Goal: Transaction & Acquisition: Download file/media

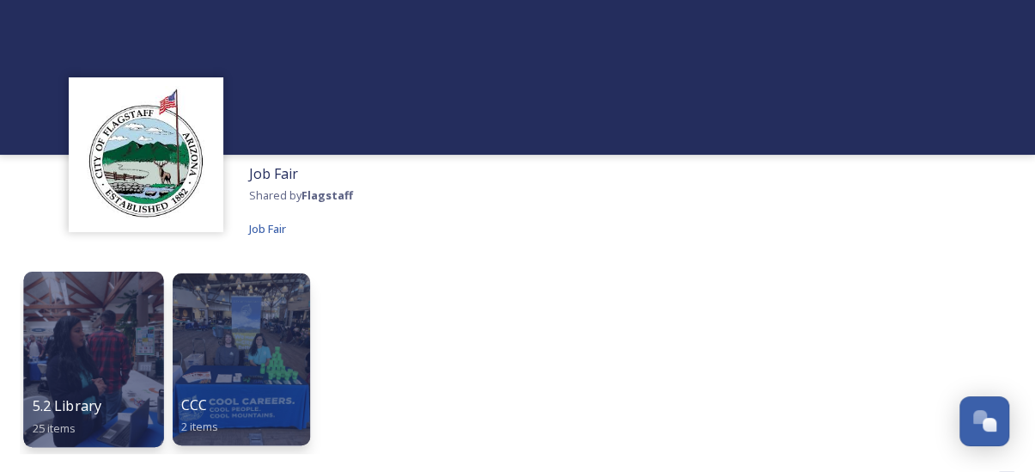
click at [105, 350] on div at bounding box center [93, 359] width 140 height 175
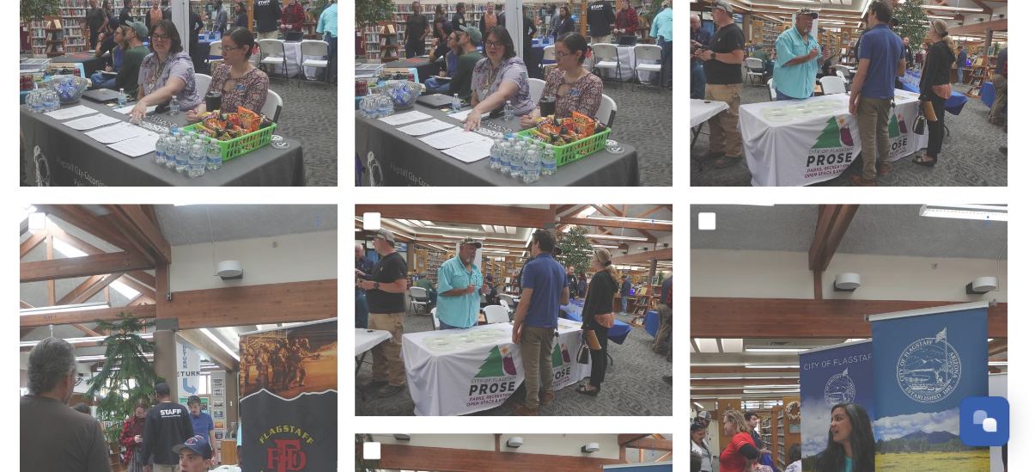
scroll to position [258, 0]
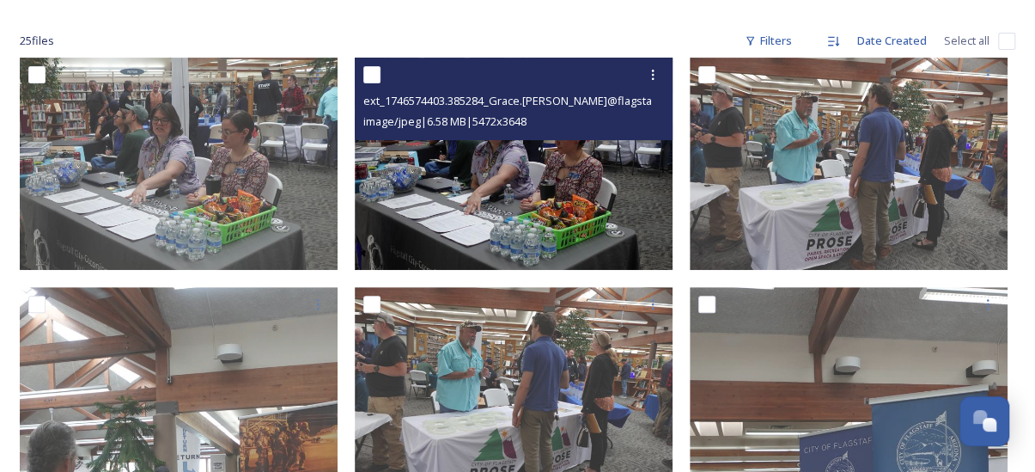
click at [376, 78] on input "checkbox" at bounding box center [371, 74] width 17 height 17
checkbox input "true"
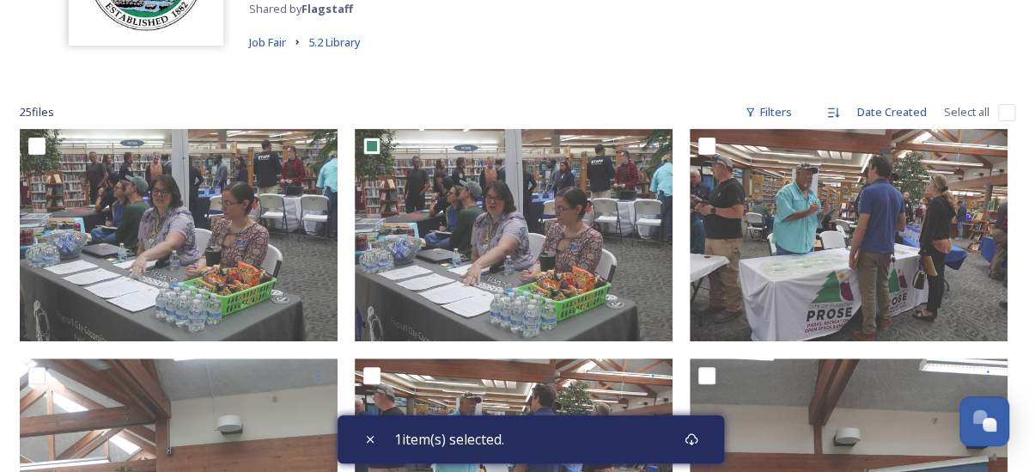
scroll to position [172, 0]
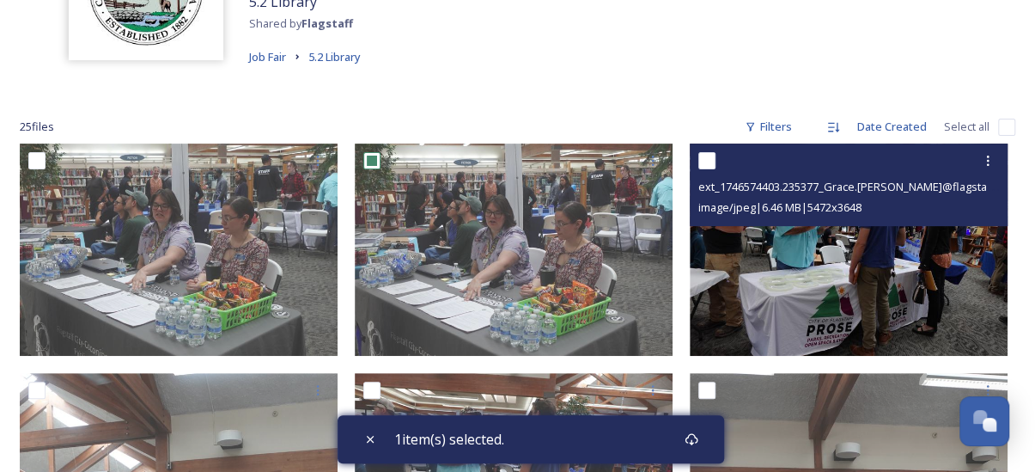
click at [701, 165] on input "checkbox" at bounding box center [707, 160] width 17 height 17
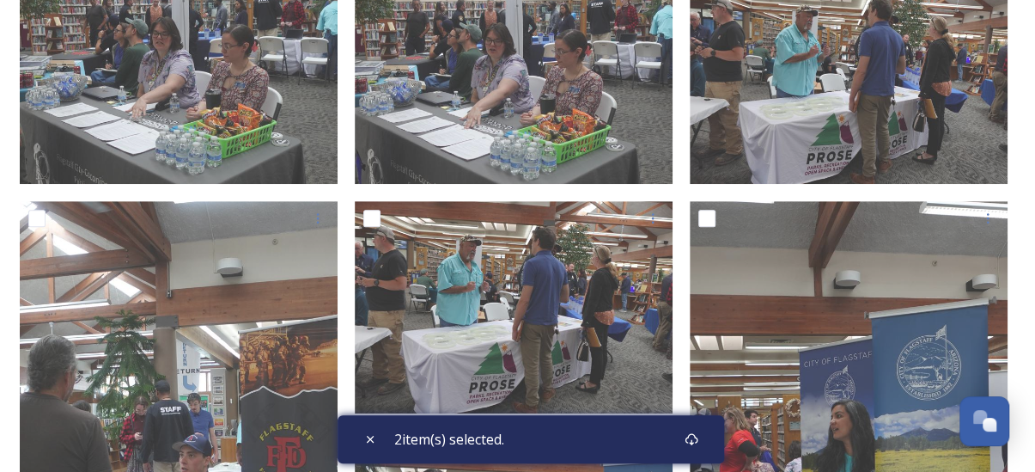
scroll to position [601, 0]
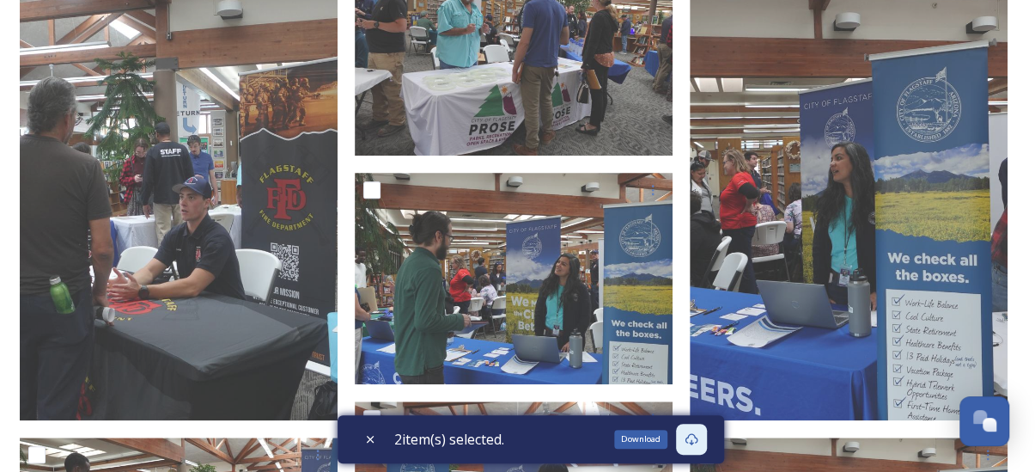
click at [699, 437] on icon at bounding box center [692, 439] width 14 height 14
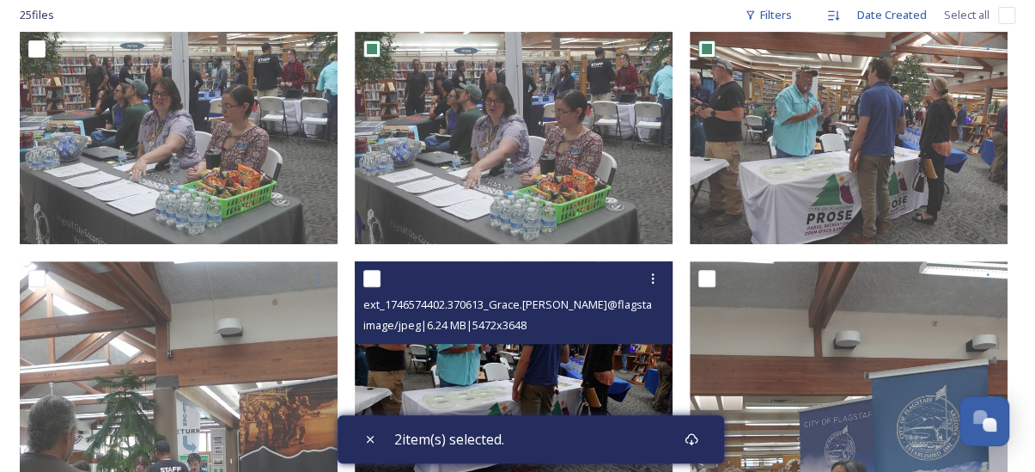
scroll to position [258, 0]
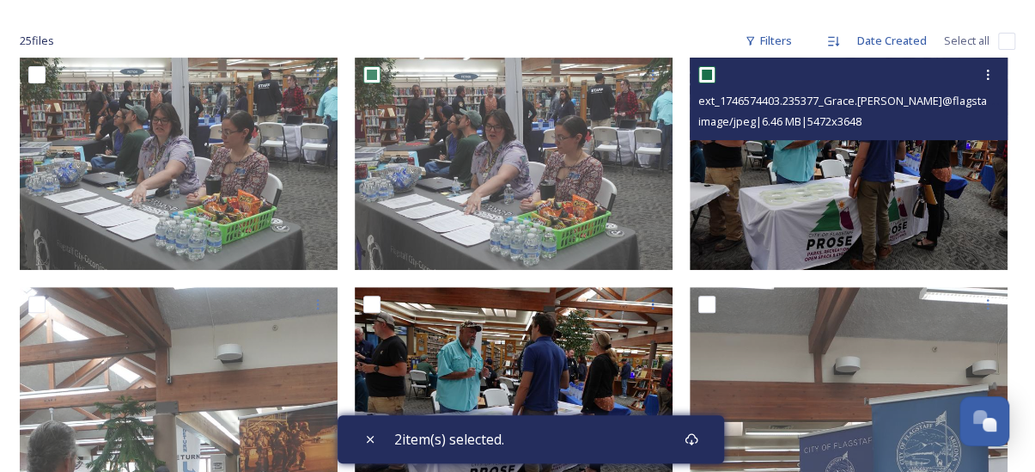
click at [710, 73] on input "checkbox" at bounding box center [707, 74] width 17 height 17
checkbox input "false"
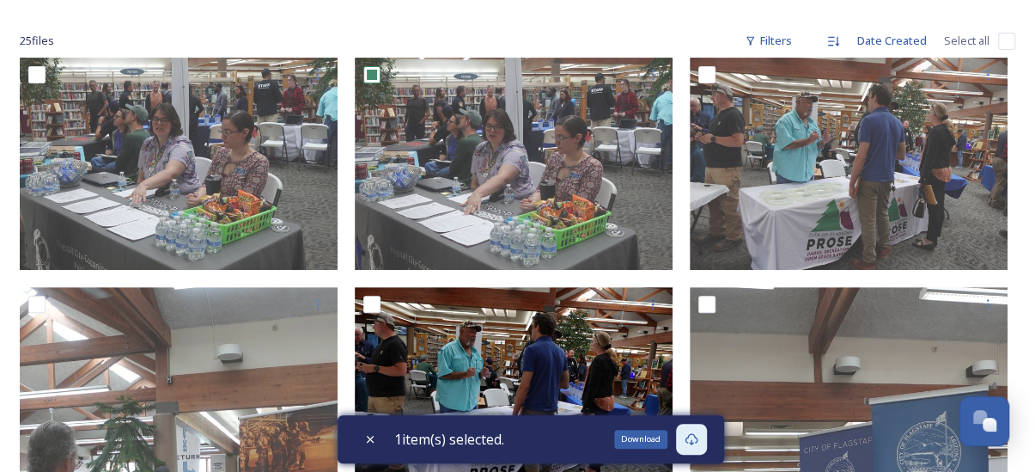
click at [693, 437] on icon at bounding box center [692, 439] width 14 height 14
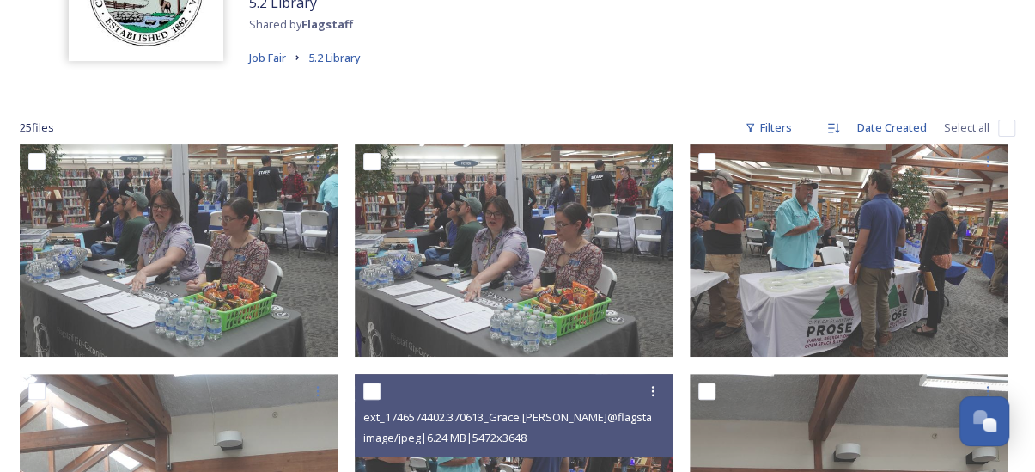
scroll to position [172, 0]
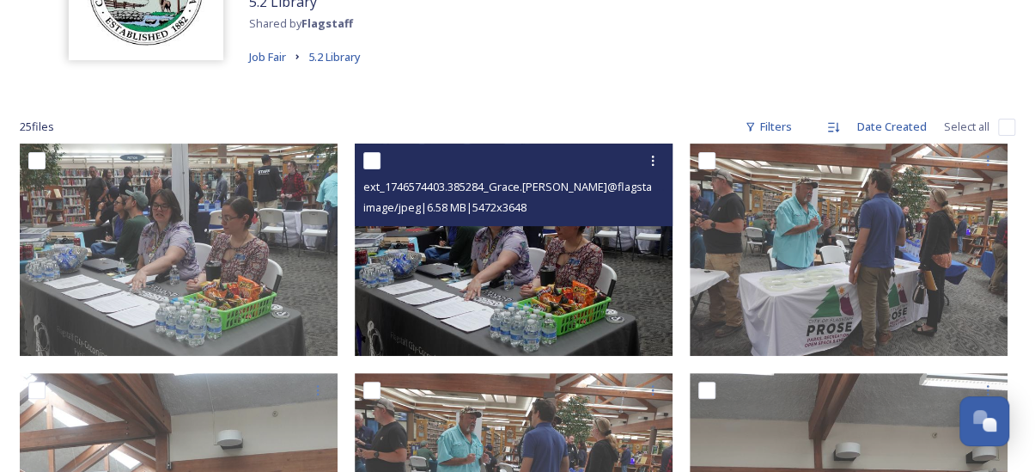
click at [376, 163] on input "checkbox" at bounding box center [371, 160] width 17 height 17
checkbox input "true"
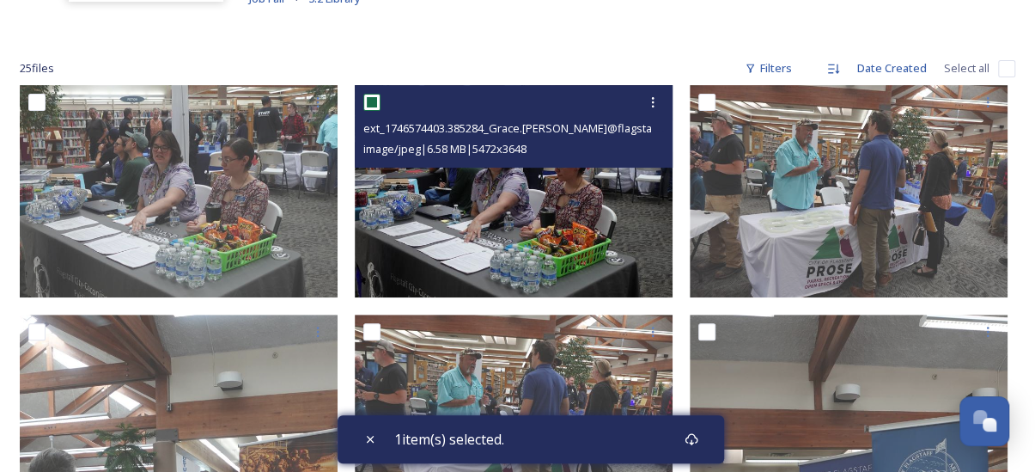
scroll to position [258, 0]
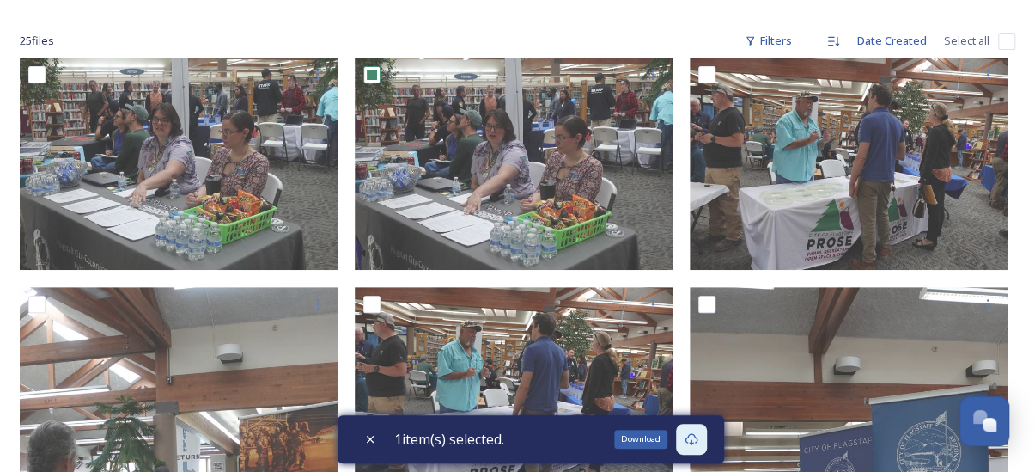
click at [705, 436] on div "Download" at bounding box center [691, 439] width 31 height 31
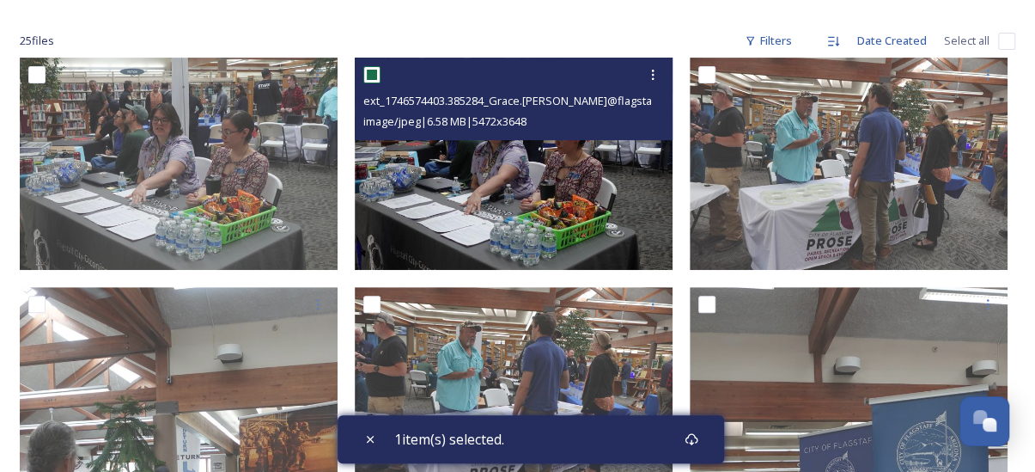
scroll to position [86, 0]
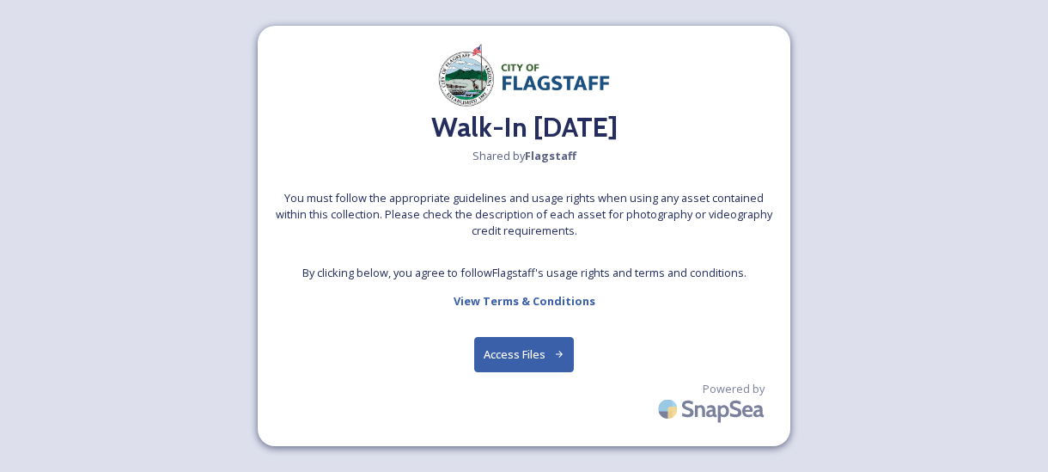
click at [509, 356] on button "Access Files" at bounding box center [524, 354] width 101 height 35
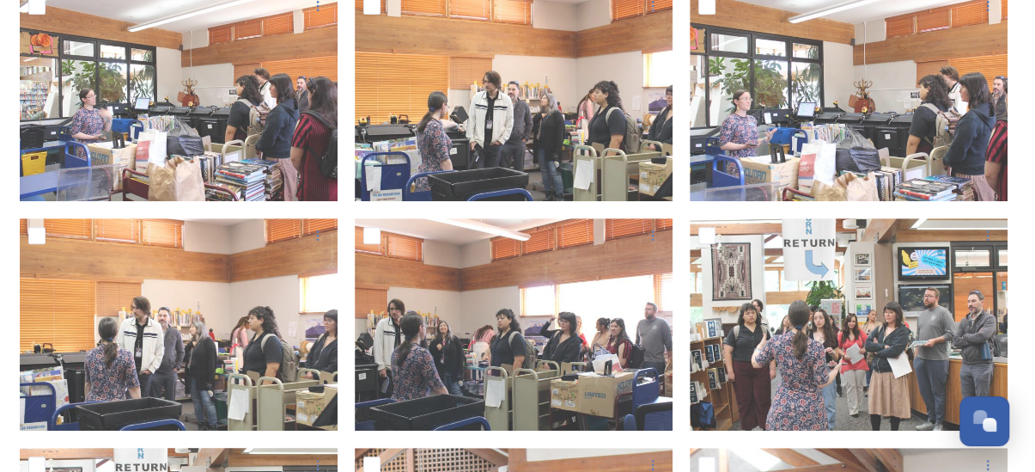
scroll to position [430, 0]
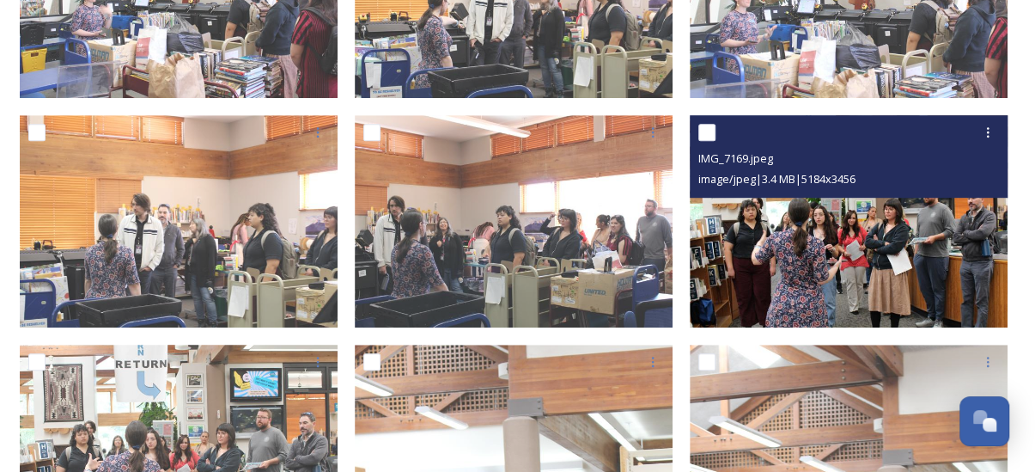
click at [711, 131] on input "checkbox" at bounding box center [707, 132] width 17 height 17
checkbox input "true"
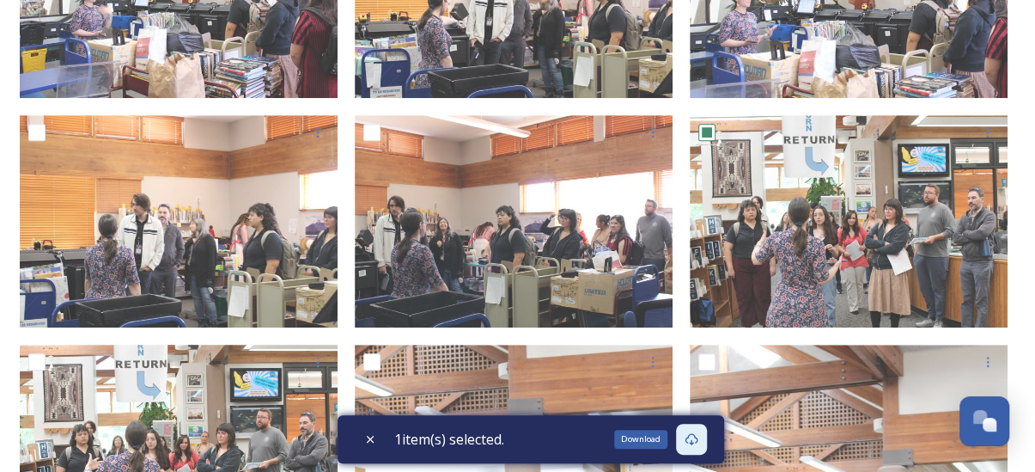
click at [694, 446] on div "Download" at bounding box center [691, 439] width 31 height 31
click at [694, 432] on icon at bounding box center [692, 439] width 14 height 14
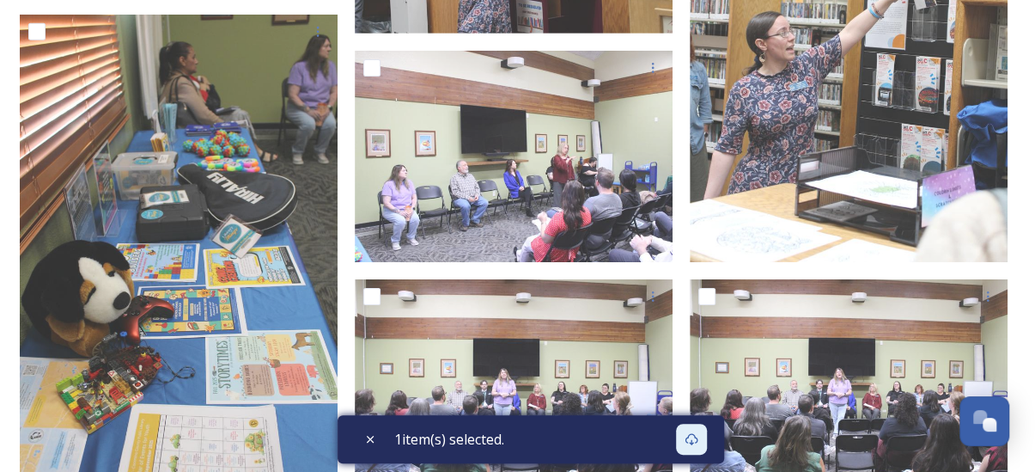
scroll to position [2835, 0]
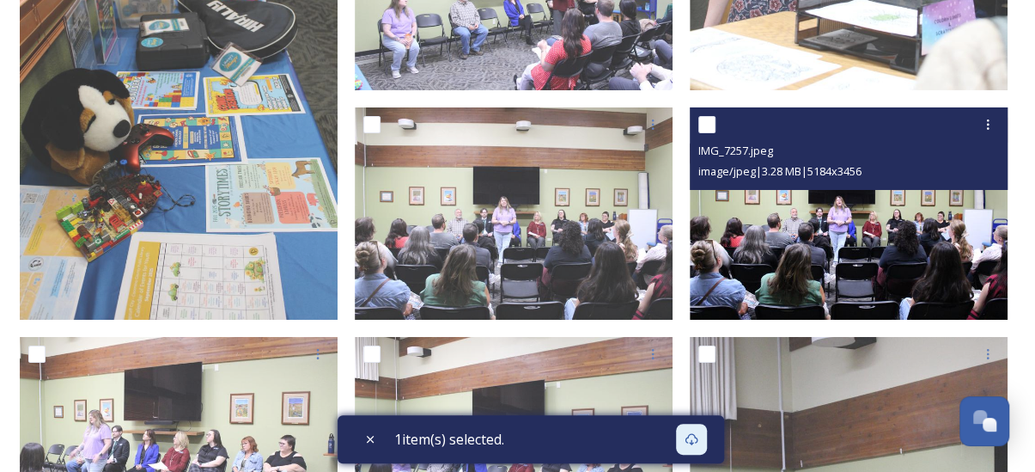
click at [712, 125] on input "checkbox" at bounding box center [707, 124] width 17 height 17
checkbox input "true"
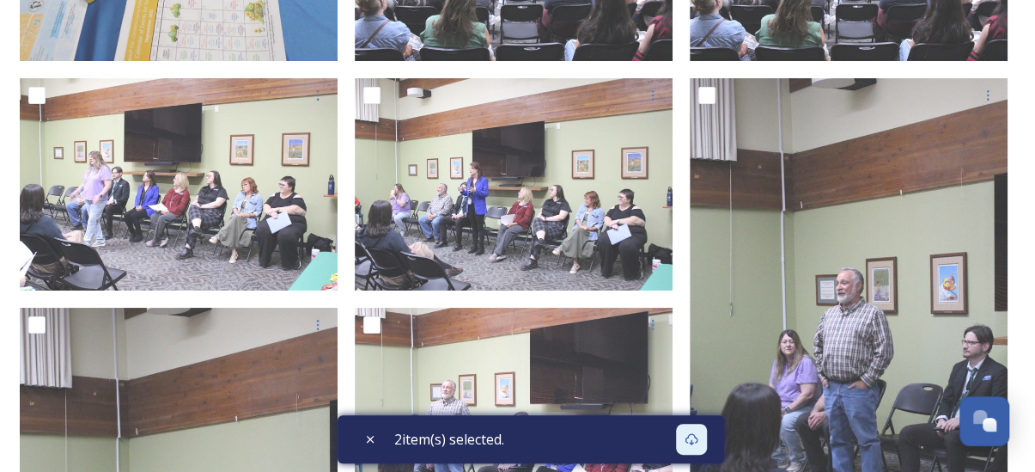
scroll to position [3093, 0]
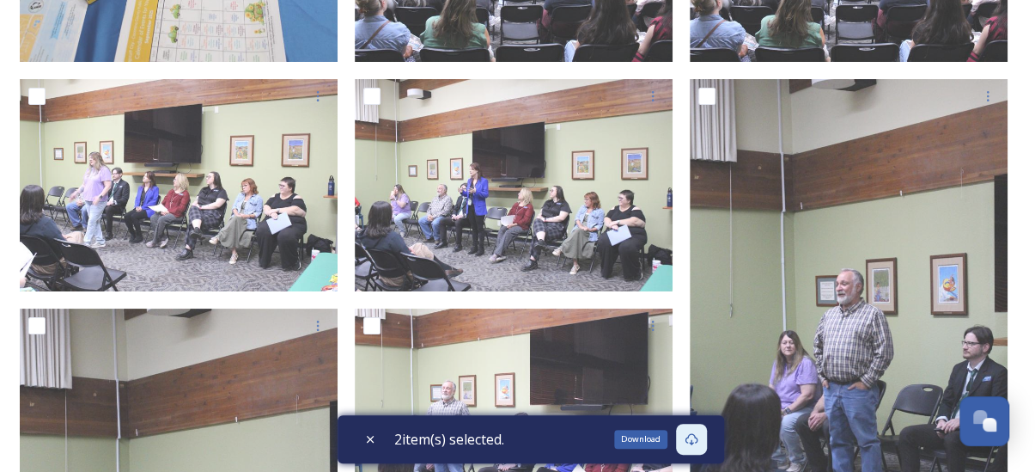
click at [693, 436] on icon at bounding box center [691, 439] width 13 height 12
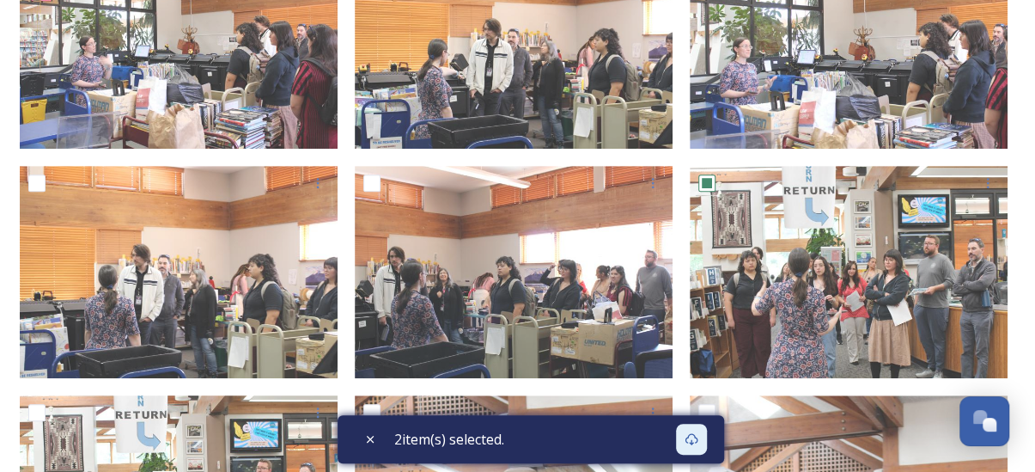
scroll to position [344, 0]
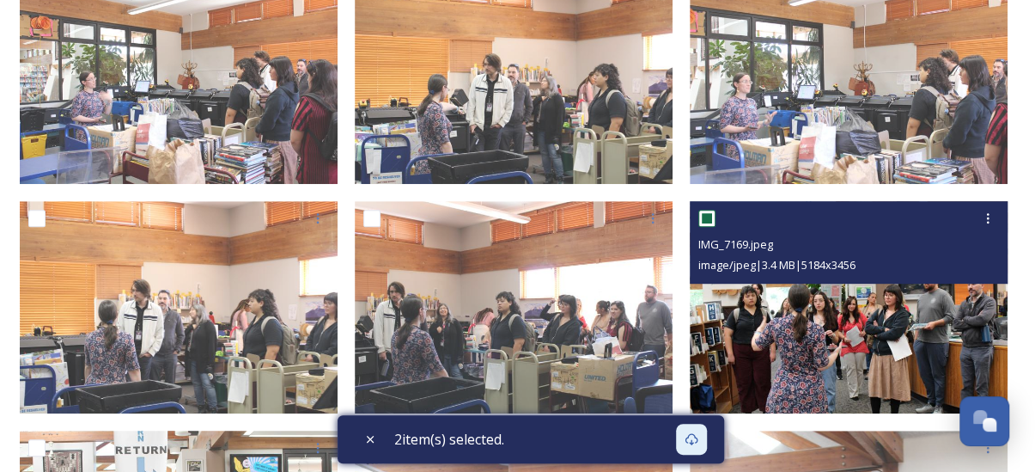
click at [713, 224] on input "checkbox" at bounding box center [707, 218] width 17 height 17
checkbox input "false"
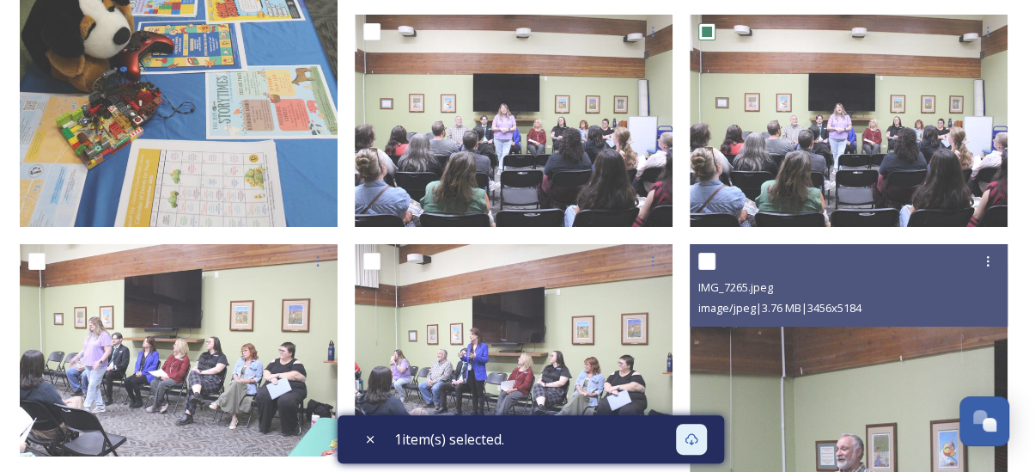
scroll to position [2921, 0]
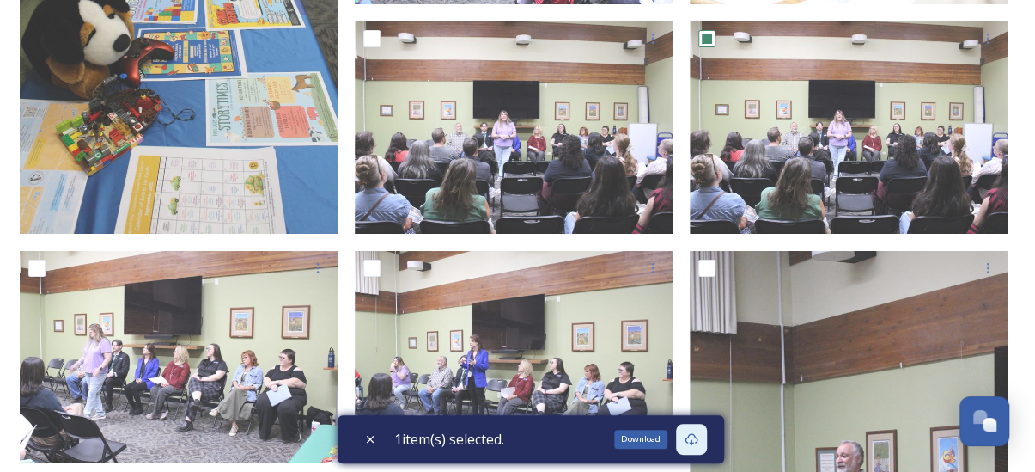
click at [703, 438] on div "Download" at bounding box center [691, 439] width 31 height 31
click at [698, 438] on icon at bounding box center [691, 439] width 13 height 12
click at [692, 441] on icon at bounding box center [692, 439] width 14 height 14
click at [655, 436] on div "1 item(s) selected." at bounding box center [531, 439] width 387 height 48
click at [689, 438] on icon at bounding box center [692, 439] width 14 height 14
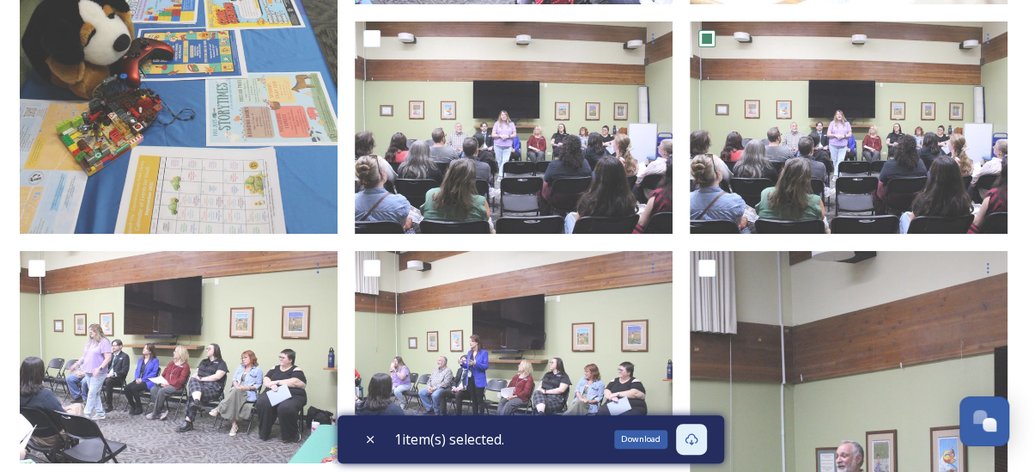
click at [696, 433] on icon at bounding box center [692, 439] width 14 height 14
click at [694, 437] on icon at bounding box center [692, 439] width 14 height 14
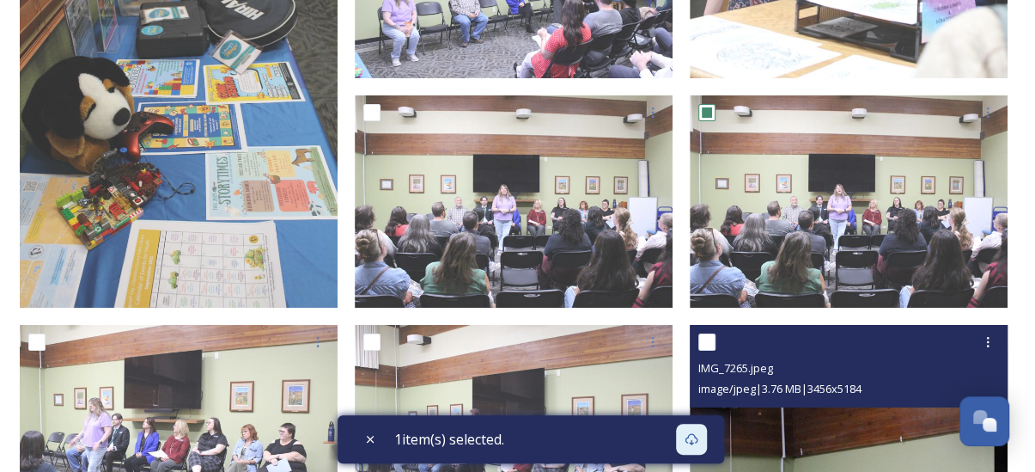
scroll to position [2749, 0]
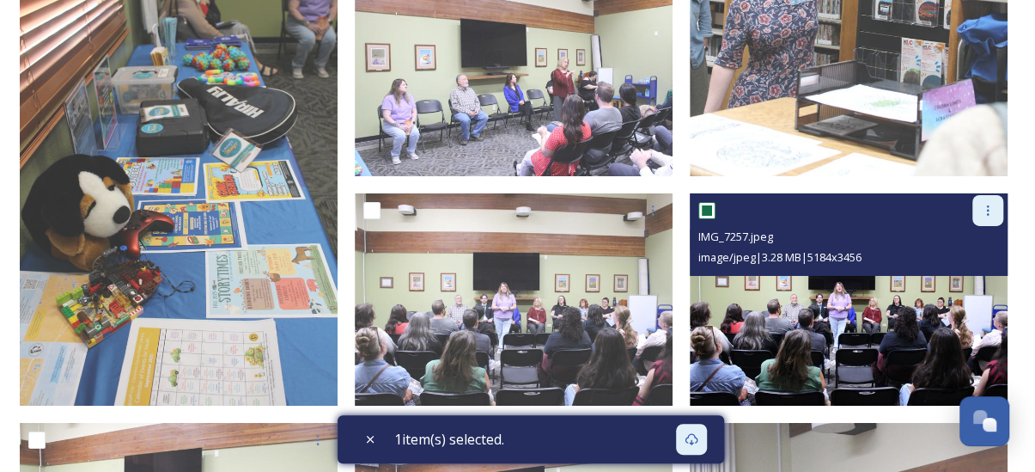
click at [989, 202] on div at bounding box center [988, 210] width 31 height 31
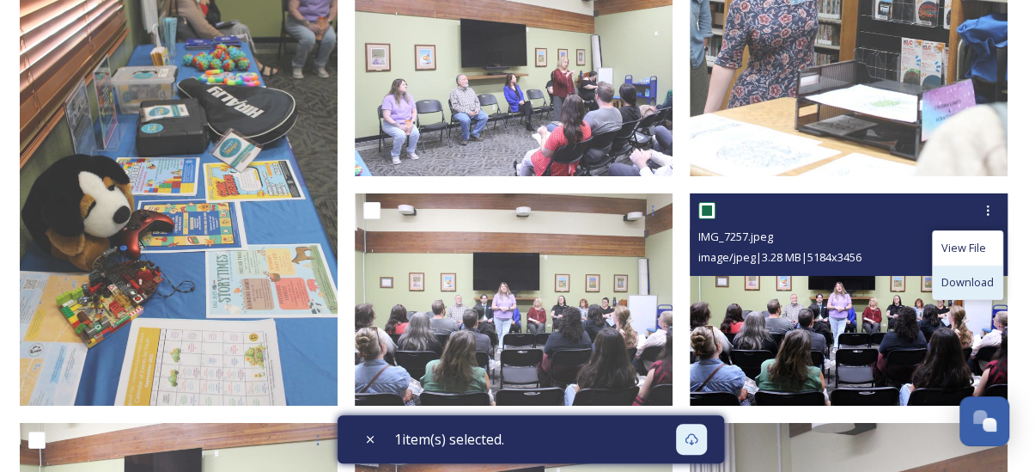
click at [967, 289] on span "Download" at bounding box center [968, 282] width 52 height 16
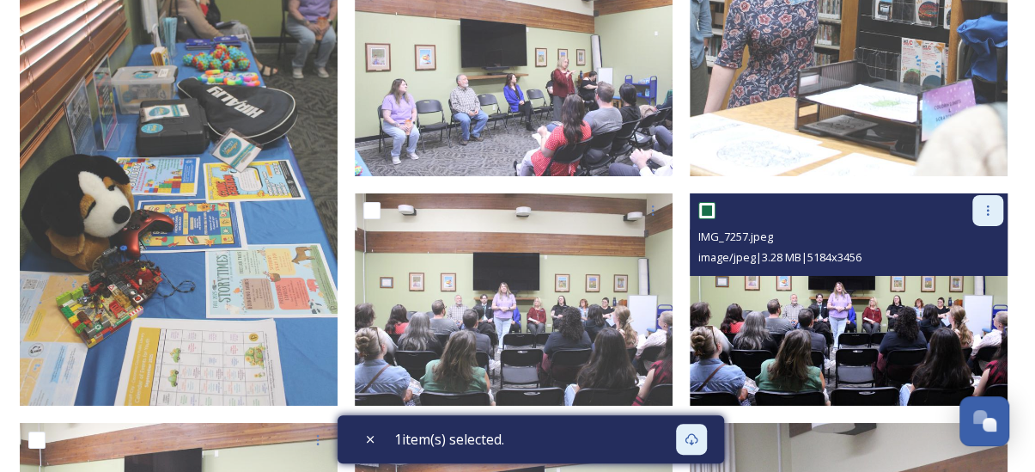
click at [979, 206] on div at bounding box center [988, 210] width 31 height 31
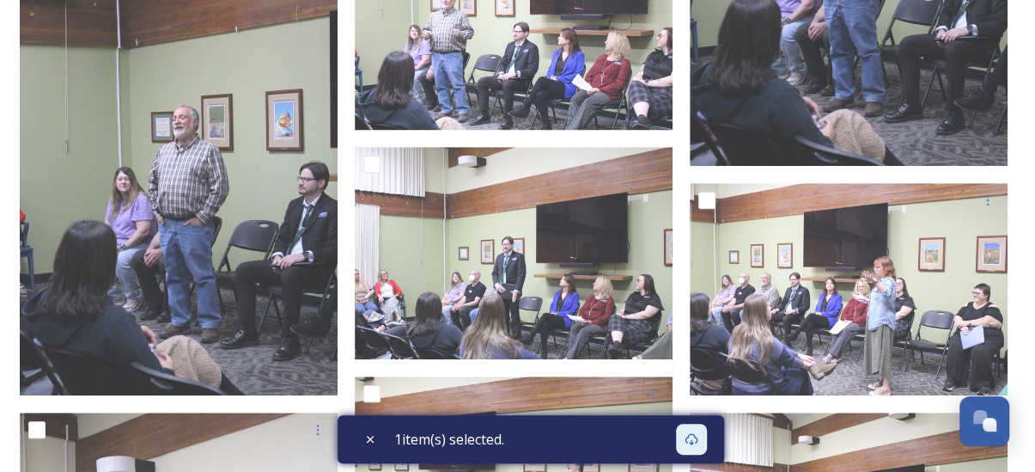
scroll to position [3420, 0]
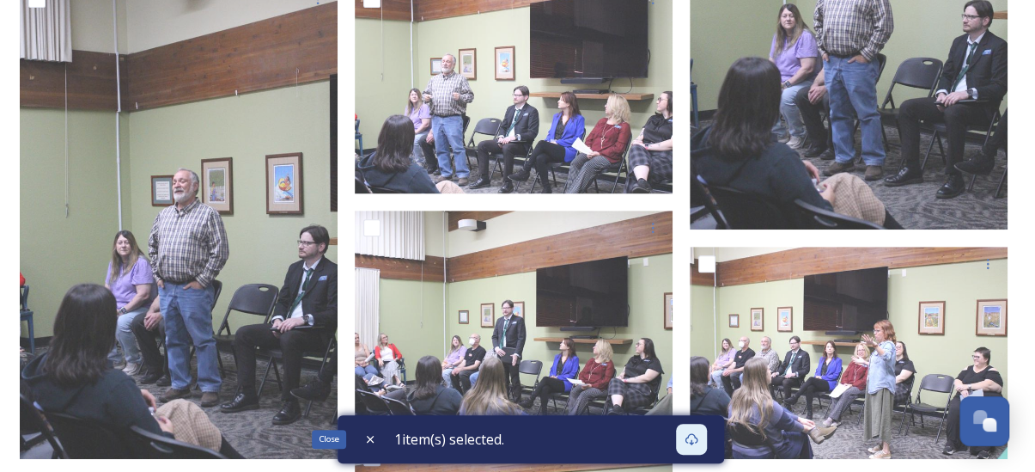
click at [368, 435] on icon at bounding box center [370, 439] width 14 height 14
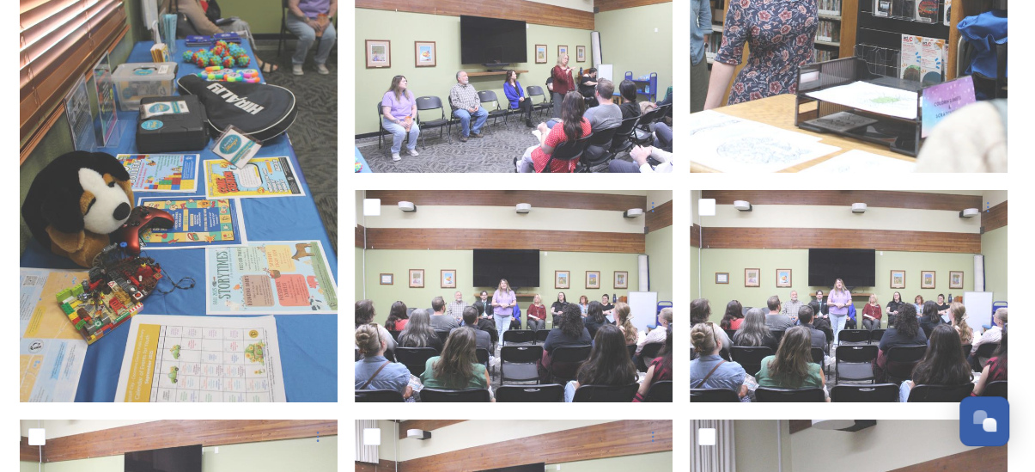
scroll to position [2732, 0]
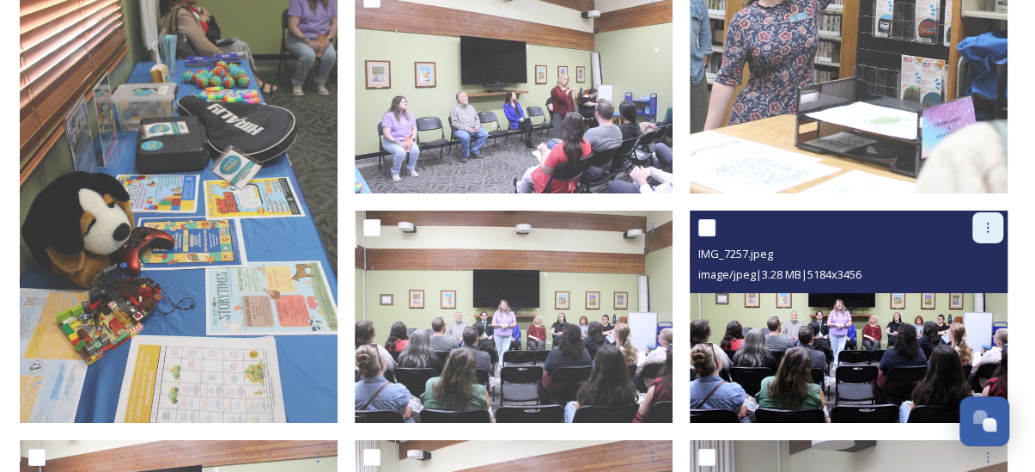
click at [981, 230] on icon at bounding box center [988, 228] width 14 height 14
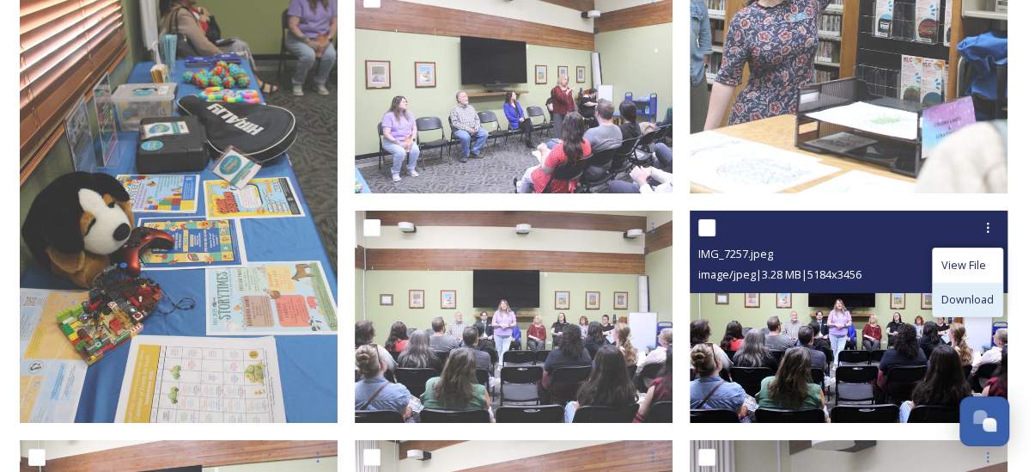
click at [962, 303] on span "Download" at bounding box center [968, 299] width 52 height 16
click at [711, 224] on input "checkbox" at bounding box center [707, 227] width 17 height 17
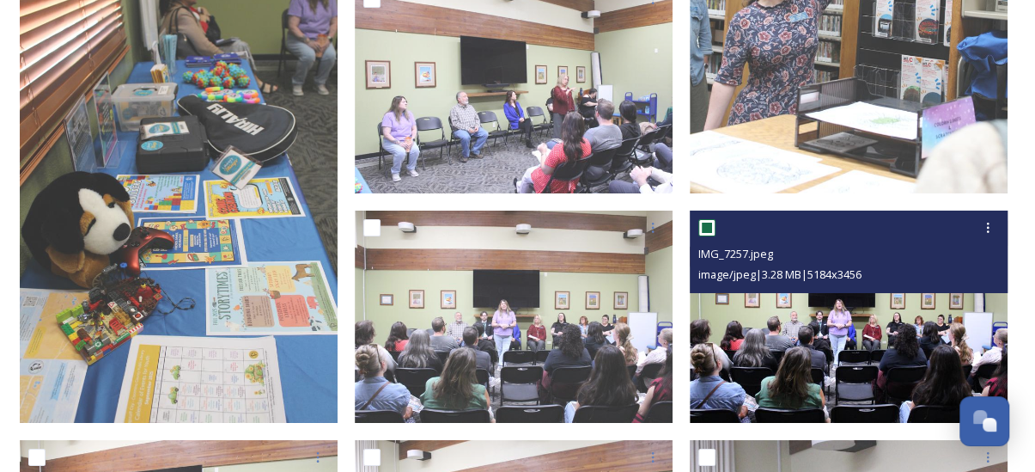
checkbox input "true"
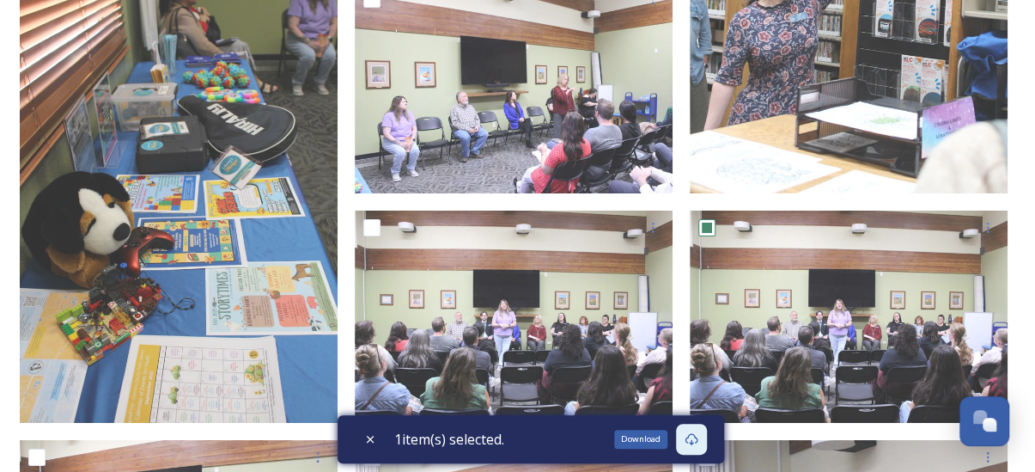
click at [699, 439] on icon at bounding box center [692, 439] width 14 height 14
click at [656, 442] on div "1 item(s) selected." at bounding box center [531, 439] width 387 height 48
click at [704, 436] on div "Download" at bounding box center [691, 439] width 31 height 31
click at [695, 436] on icon at bounding box center [692, 439] width 14 height 14
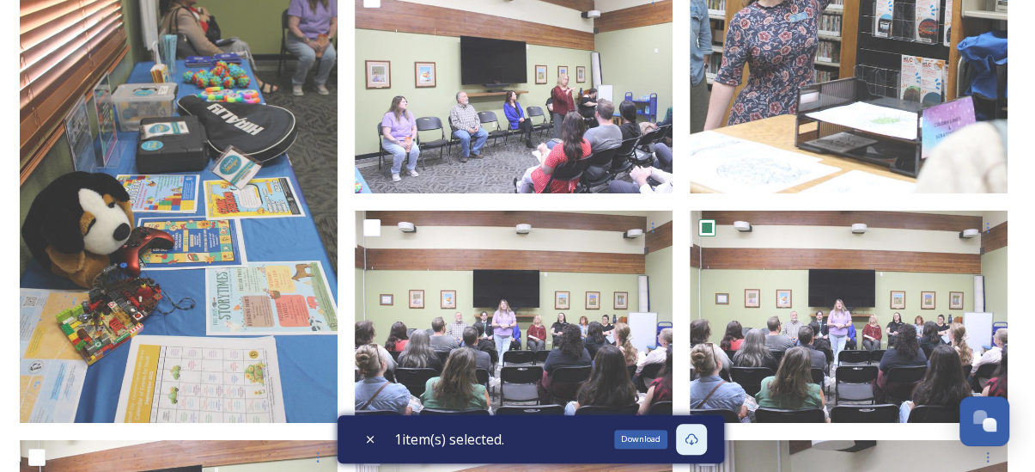
click at [693, 437] on icon at bounding box center [692, 439] width 14 height 14
click at [693, 445] on icon at bounding box center [692, 439] width 14 height 14
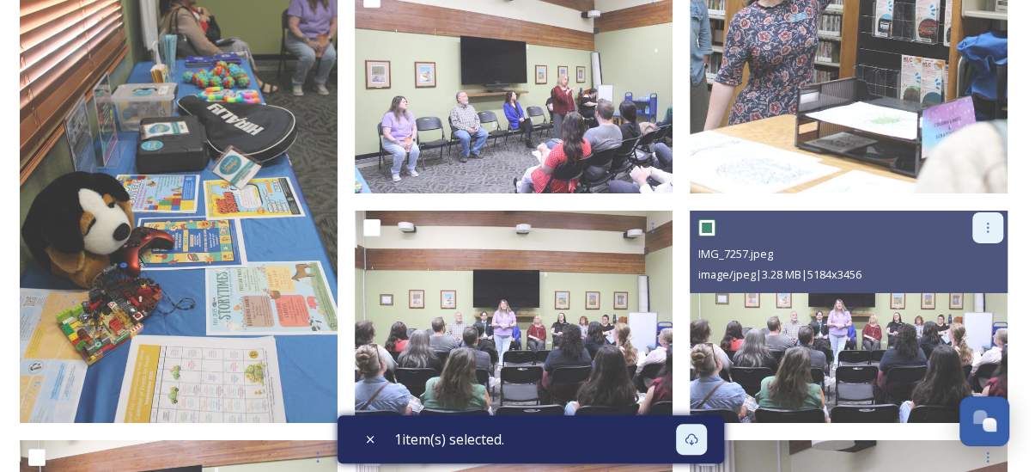
click at [983, 233] on icon at bounding box center [988, 228] width 14 height 14
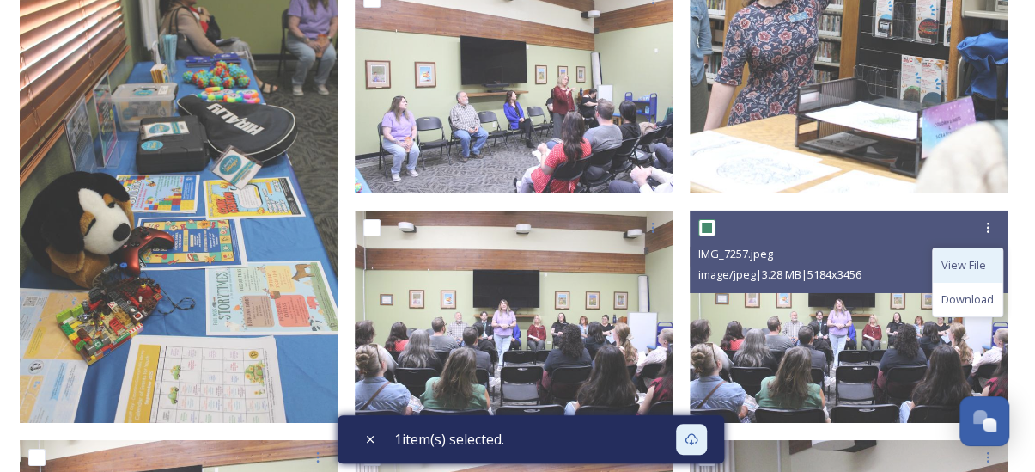
click at [973, 263] on span "View File" at bounding box center [964, 265] width 45 height 16
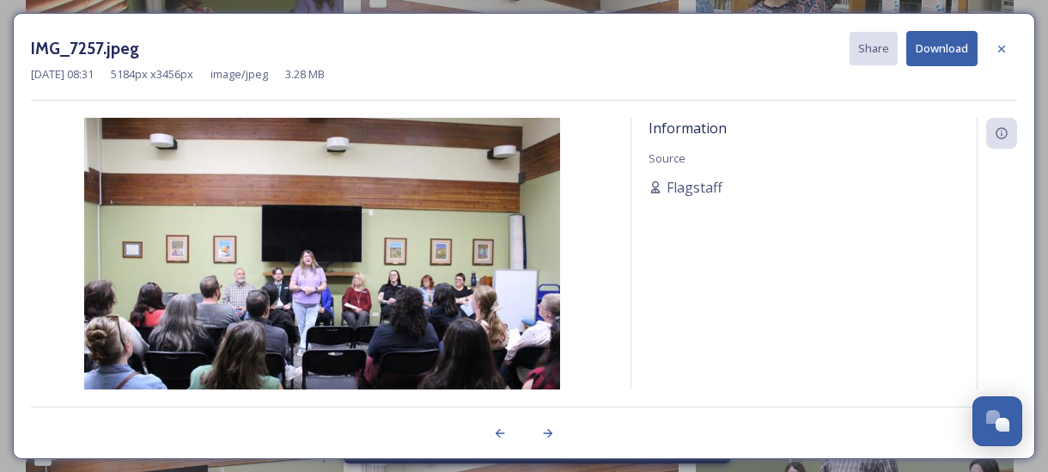
click at [934, 38] on button "Download" at bounding box center [941, 48] width 71 height 35
click at [973, 96] on div "IMG_7257.jpeg Share Download Sep 25 2025 08:31 5184 px x 3456 px image/jpeg 3.2…" at bounding box center [524, 66] width 986 height 70
click at [935, 42] on button "Download" at bounding box center [941, 48] width 71 height 35
click at [606, 52] on div "IMG_7257.jpeg Share Download" at bounding box center [524, 48] width 986 height 35
click at [1005, 55] on div at bounding box center [1001, 49] width 31 height 31
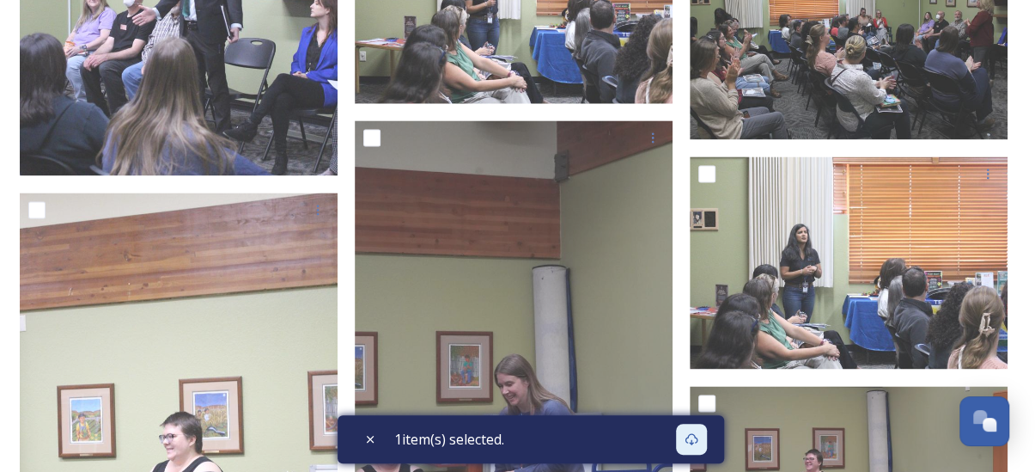
scroll to position [4021, 0]
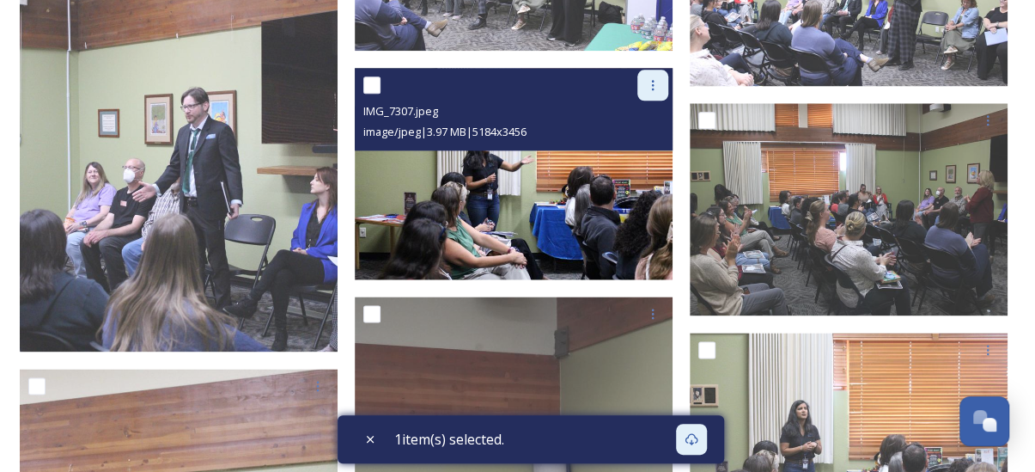
click at [651, 86] on icon at bounding box center [653, 85] width 14 height 14
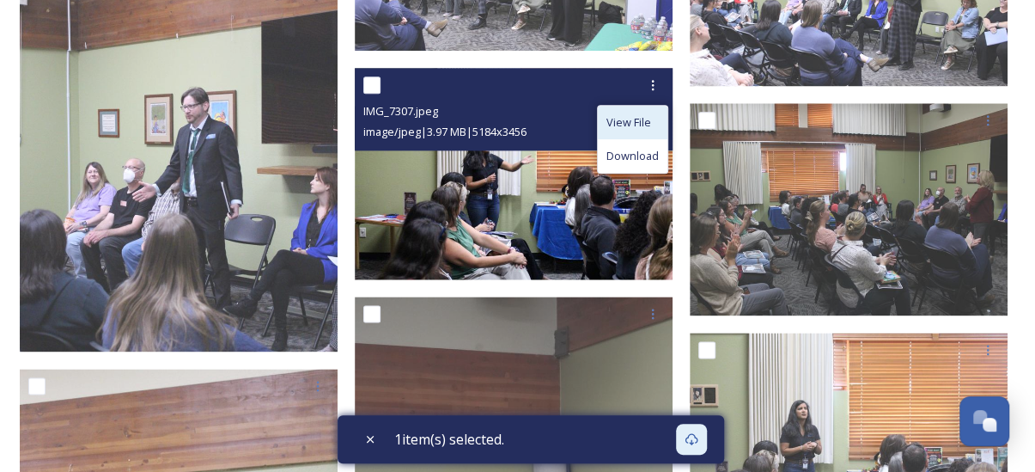
click at [631, 125] on span "View File" at bounding box center [629, 122] width 45 height 16
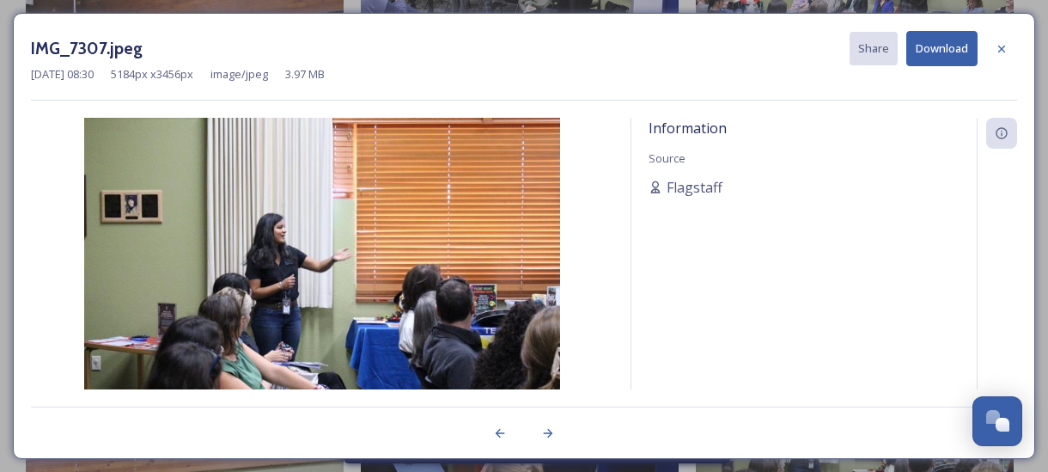
click at [934, 47] on button "Download" at bounding box center [941, 48] width 71 height 35
click at [34, 229] on img at bounding box center [322, 276] width 583 height 317
click at [1004, 49] on icon at bounding box center [1001, 48] width 7 height 7
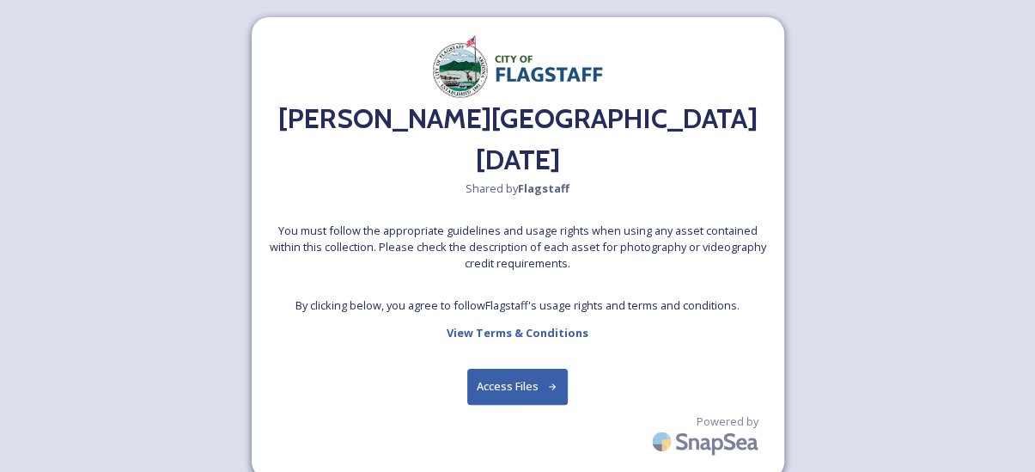
click at [495, 385] on button "Access Files" at bounding box center [517, 386] width 101 height 35
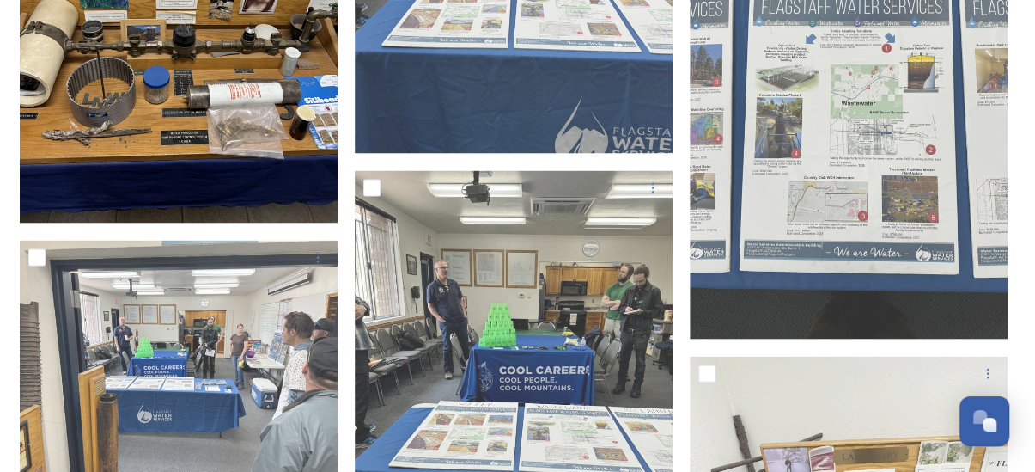
scroll to position [4777, 0]
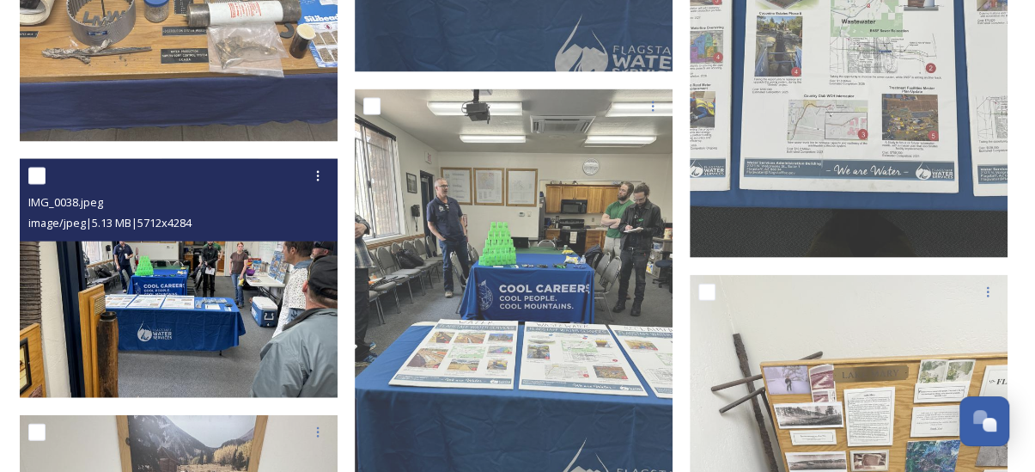
click at [233, 186] on div at bounding box center [180, 176] width 305 height 31
click at [321, 178] on icon at bounding box center [318, 176] width 14 height 14
click at [312, 254] on span "Download" at bounding box center [298, 248] width 52 height 16
click at [192, 217] on span "image/jpeg | 5.13 MB | 5712 x 4284" at bounding box center [109, 222] width 163 height 15
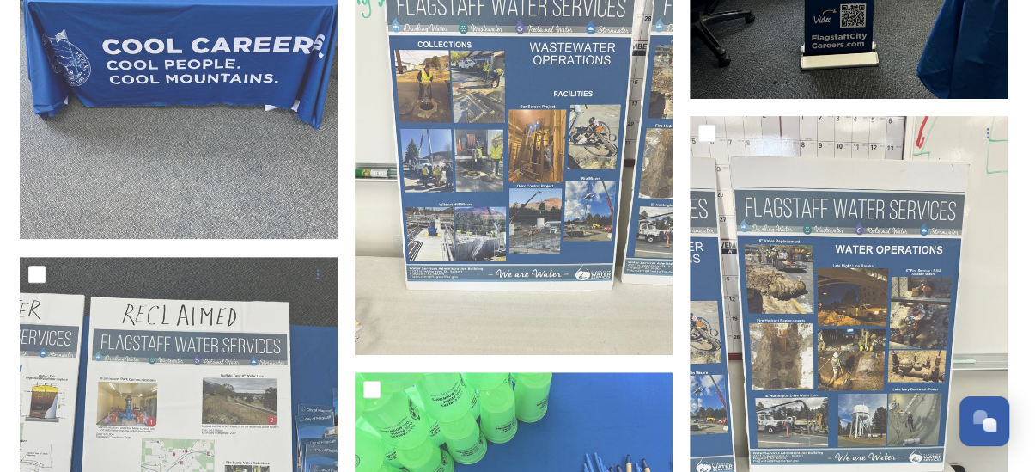
scroll to position [3145, 0]
